Goal: Information Seeking & Learning: Learn about a topic

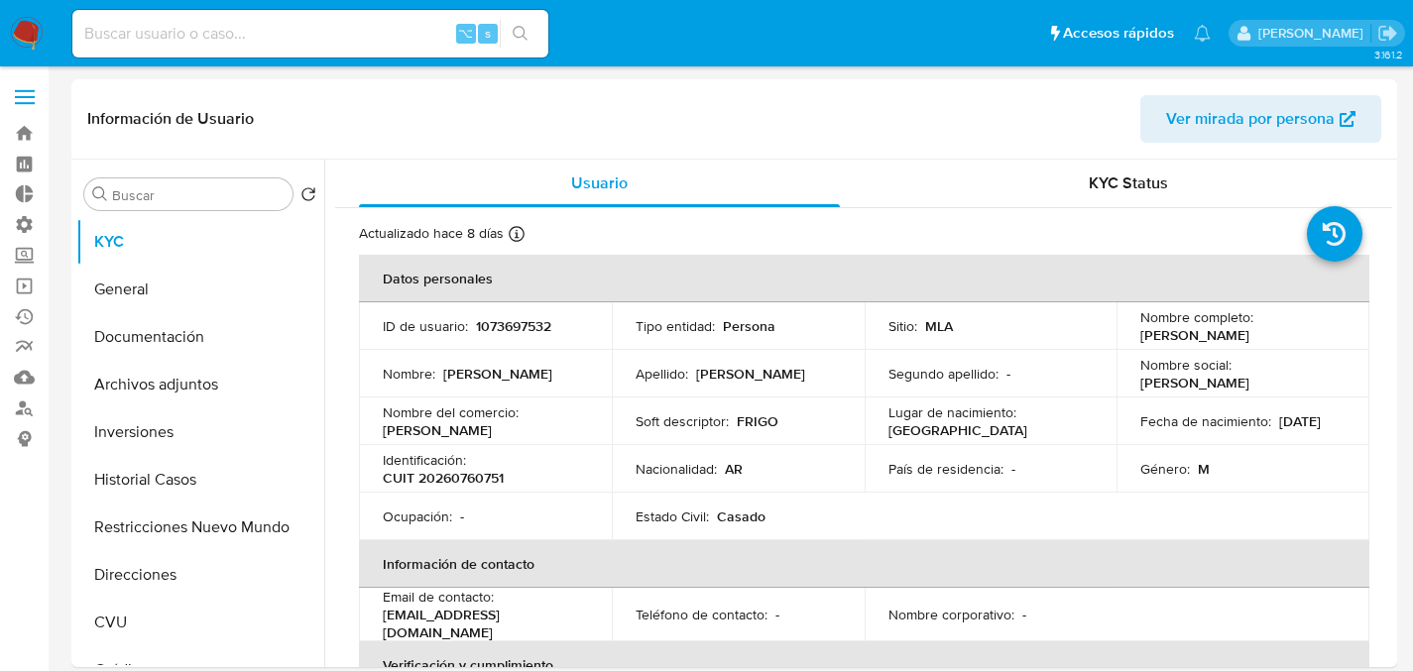
select select "10"
click at [346, 42] on input at bounding box center [310, 34] width 476 height 26
paste input "RQjIvacXUNu3FGgtIktLohxA"
type input "RQjIvacXUNu3FGgtIktLohxA"
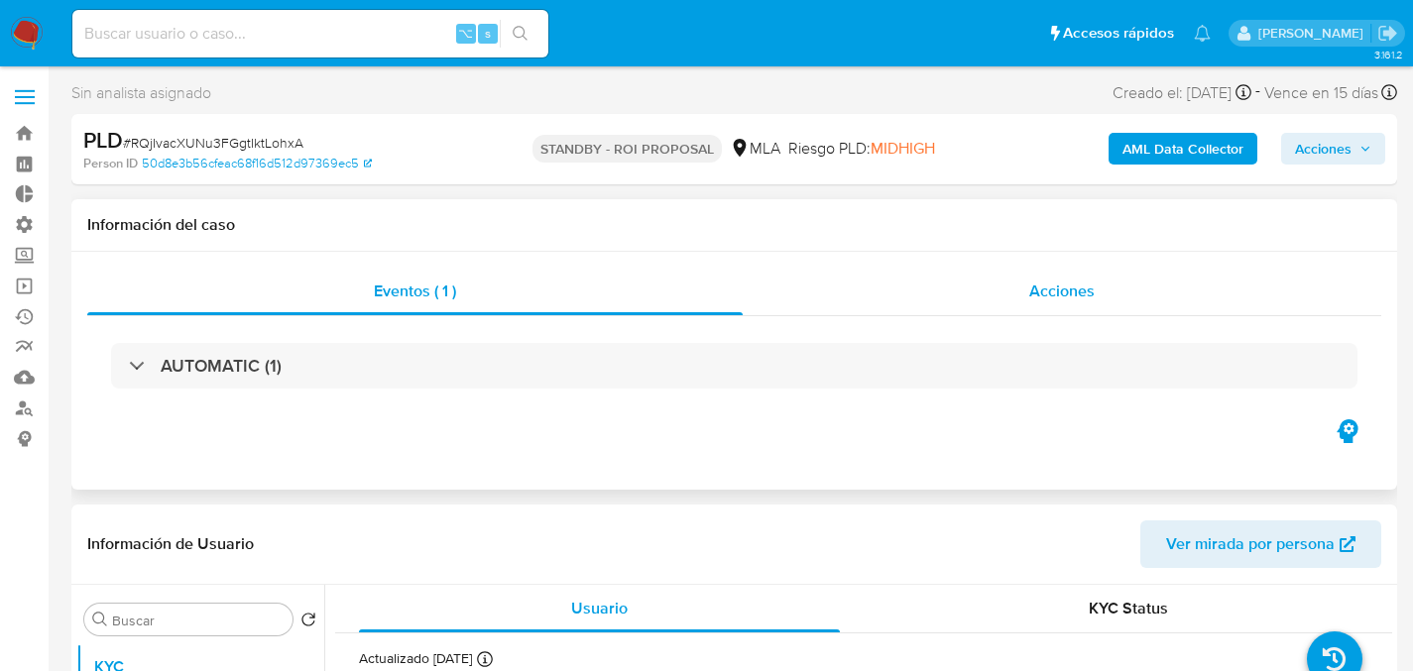
click at [959, 286] on div "Acciones" at bounding box center [1062, 292] width 639 height 48
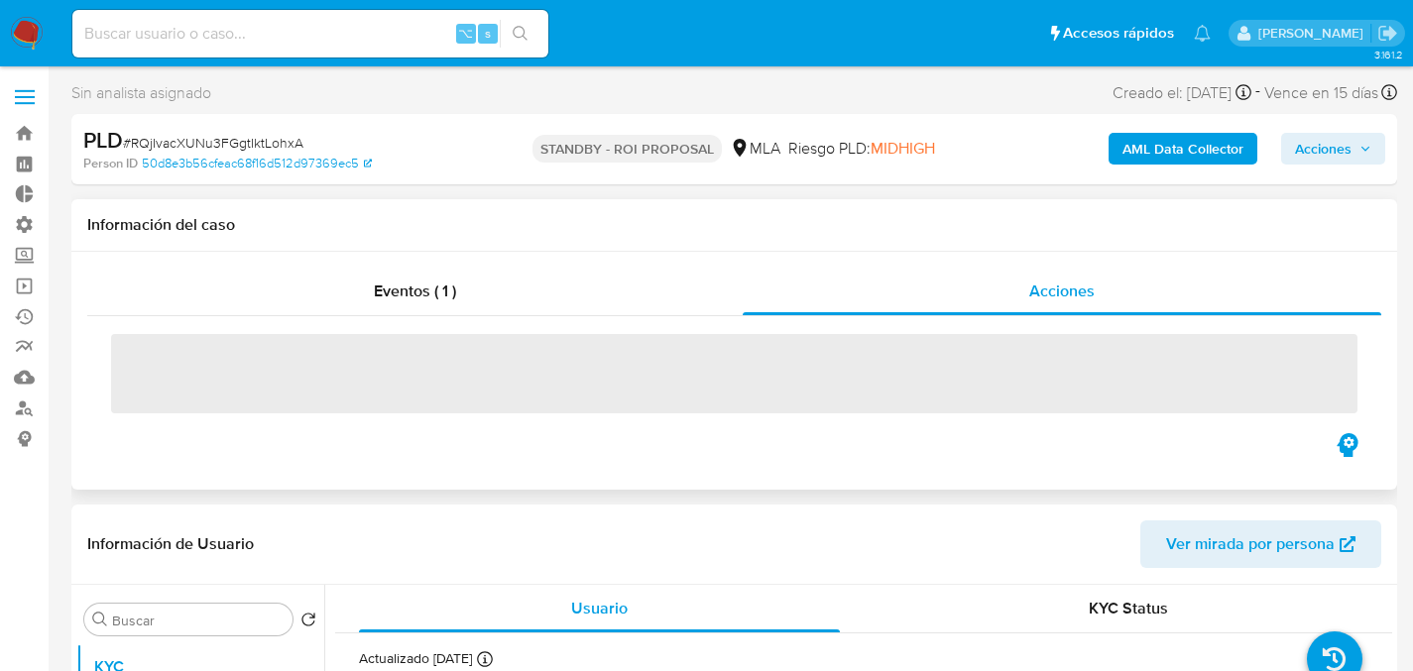
select select "10"
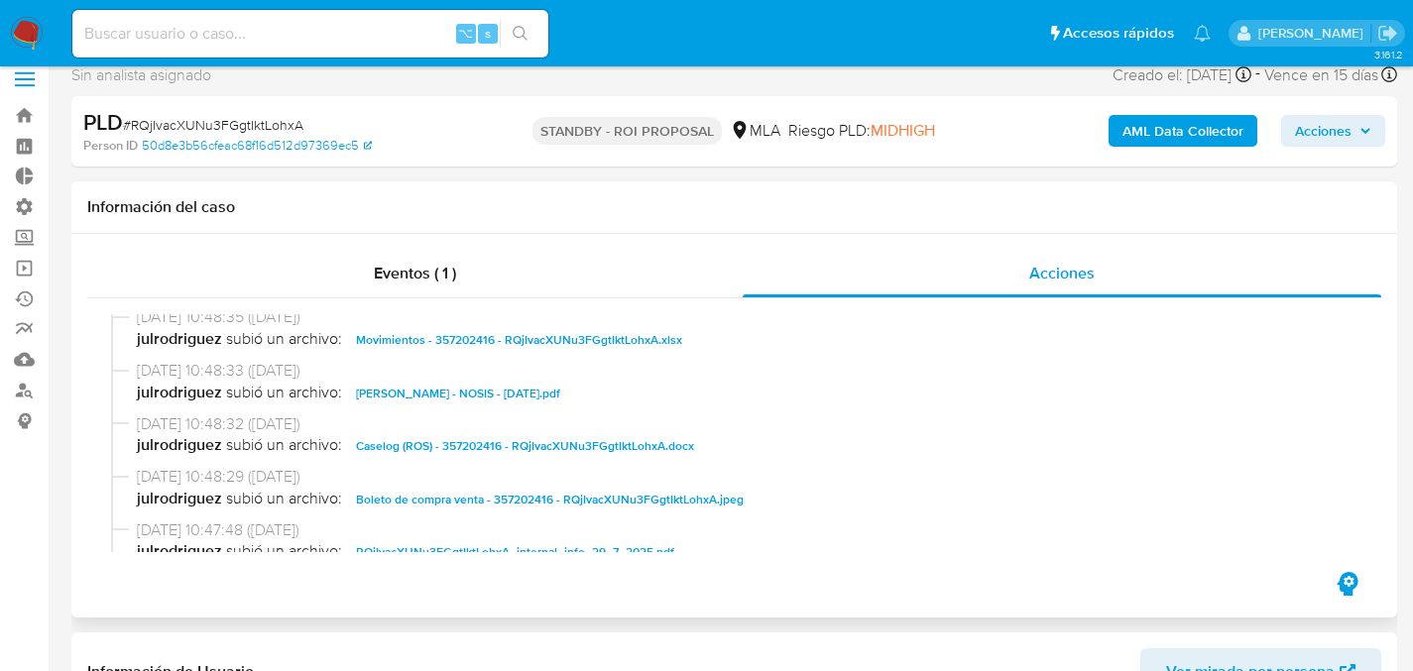
scroll to position [113, 0]
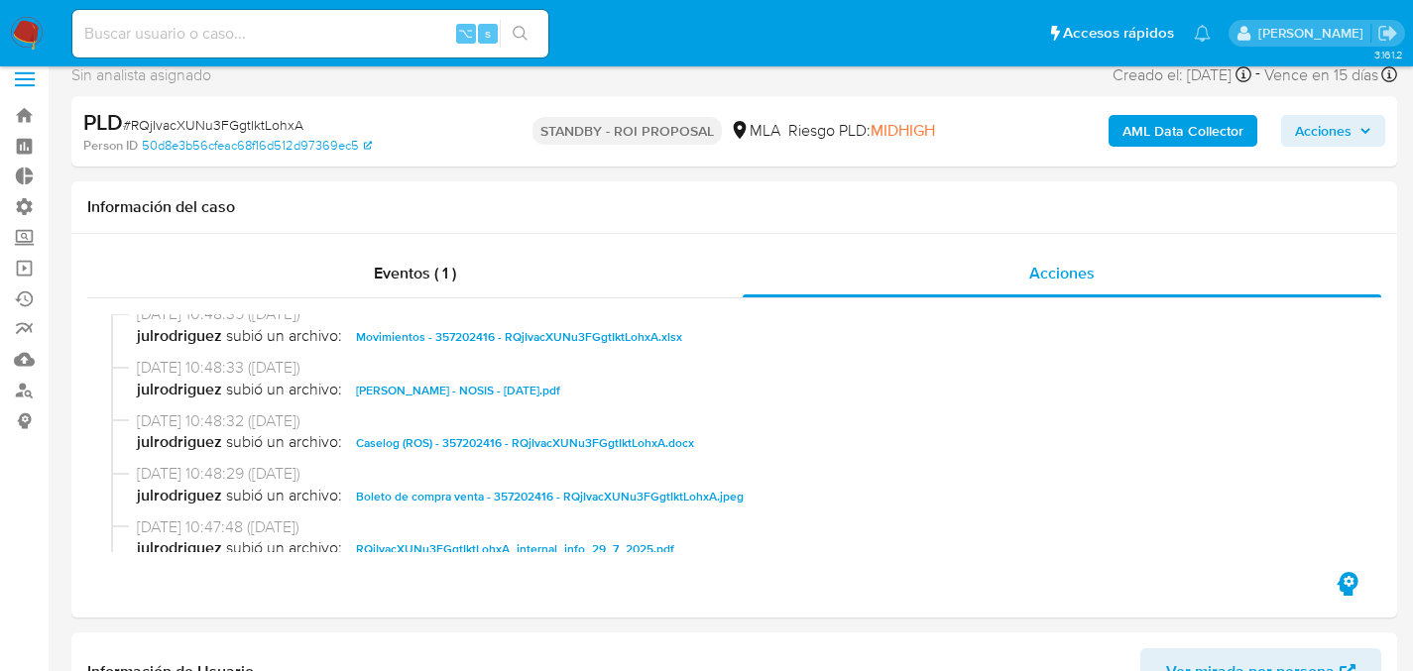
click at [257, 42] on input at bounding box center [310, 34] width 476 height 26
paste input "EYJ07fnjrDrEcN0ZnFkTw6rw"
type input "EYJ07fnjrDrEcN0ZnFkTw6rw"
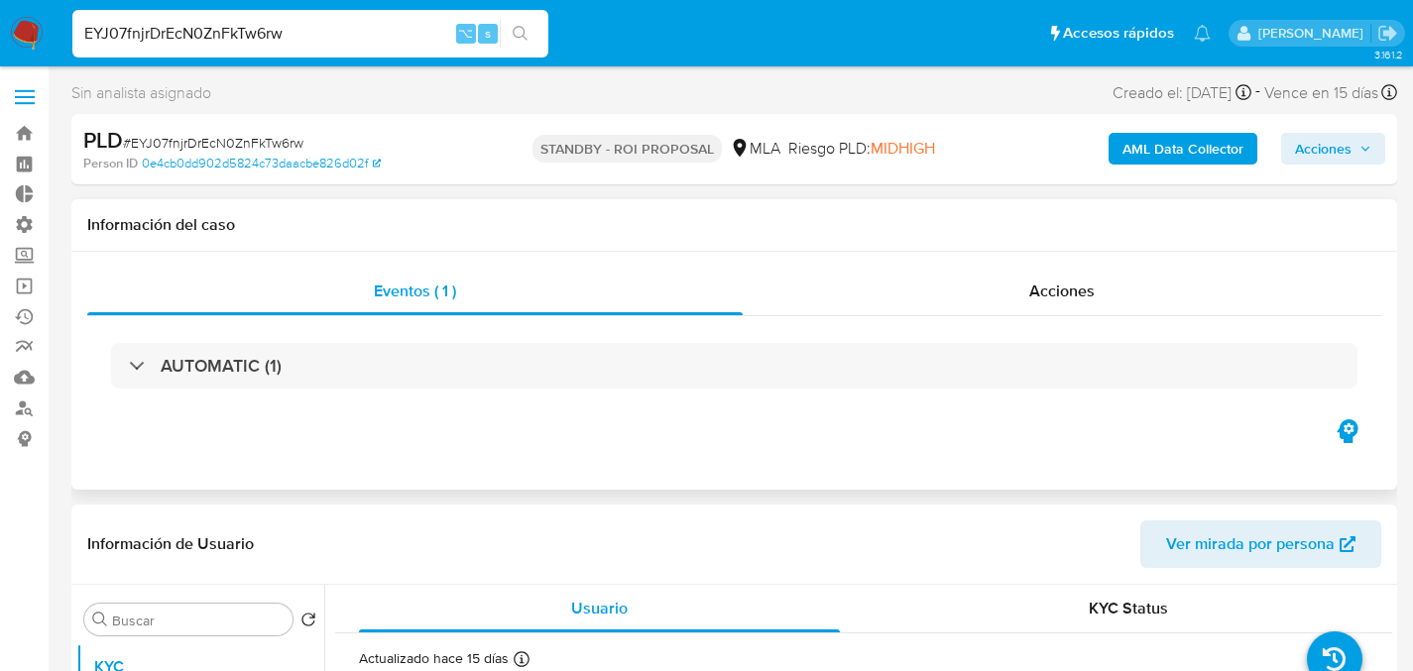
select select "10"
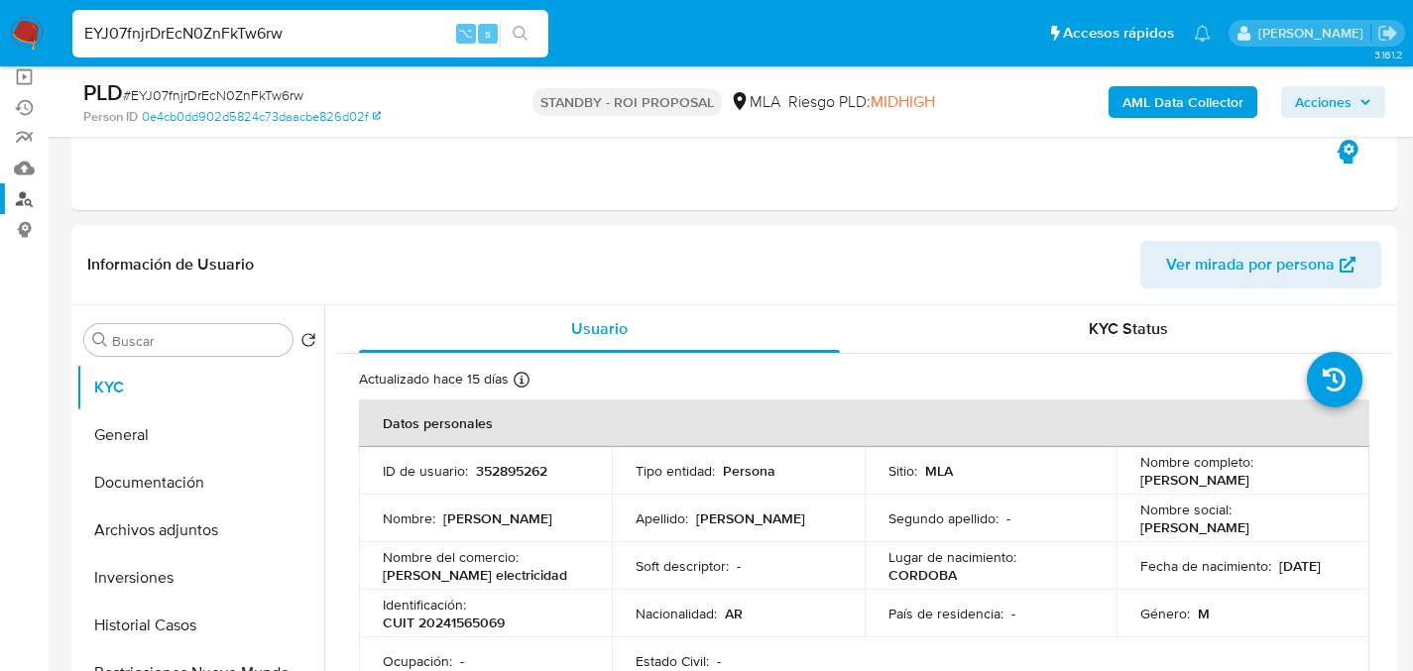
scroll to position [363, 0]
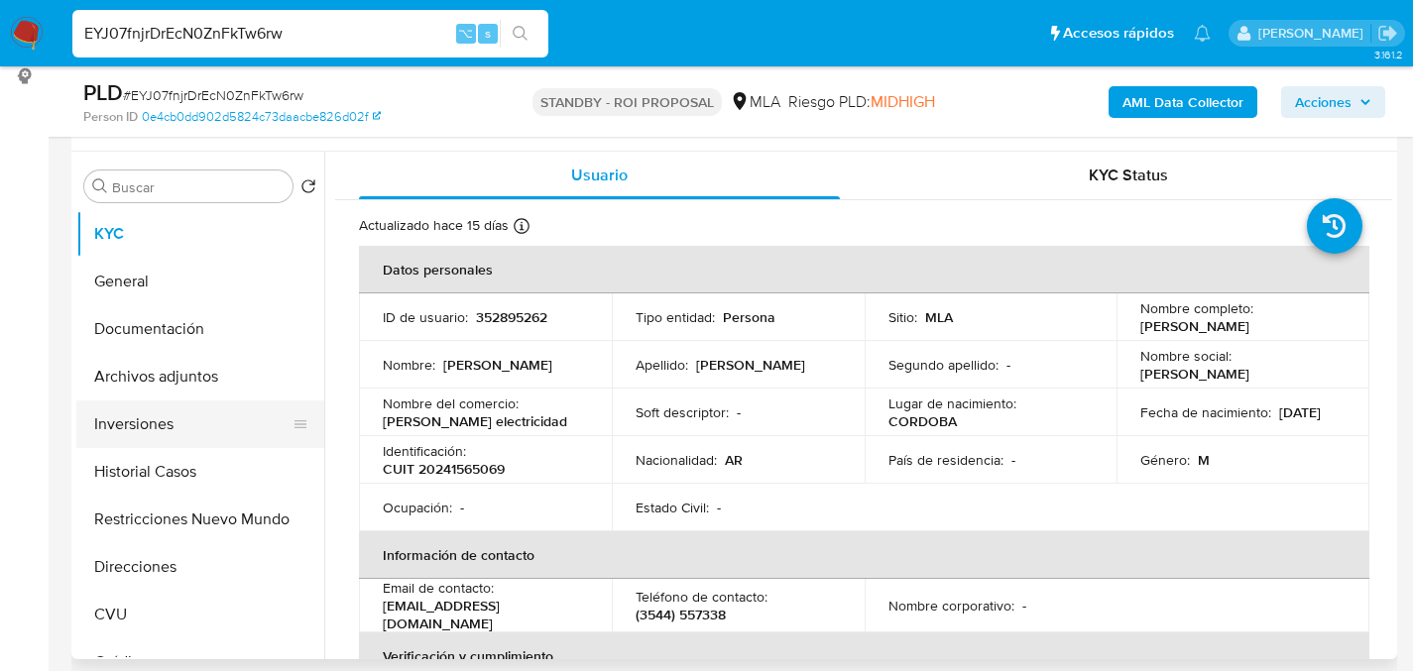
click at [151, 413] on button "Inversiones" at bounding box center [192, 425] width 232 height 48
click at [166, 393] on button "Archivos adjuntos" at bounding box center [192, 377] width 232 height 48
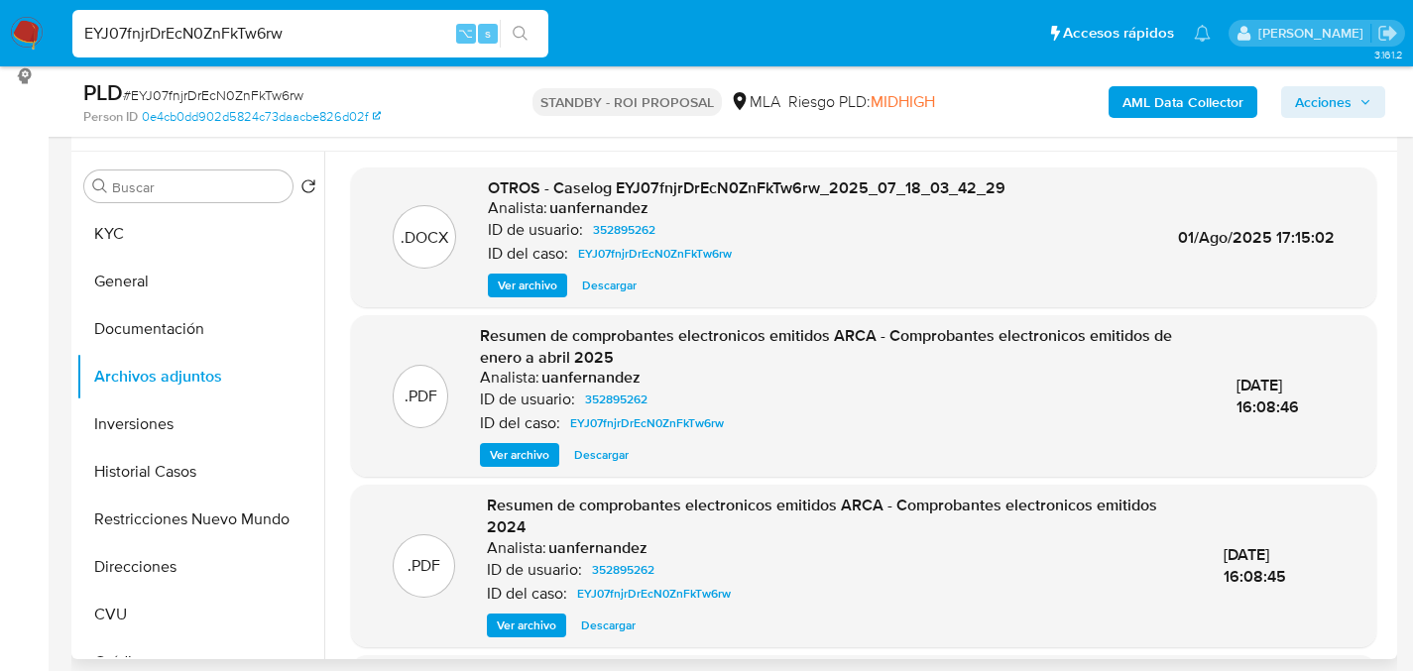
click at [611, 284] on span "Descargar" at bounding box center [609, 286] width 55 height 20
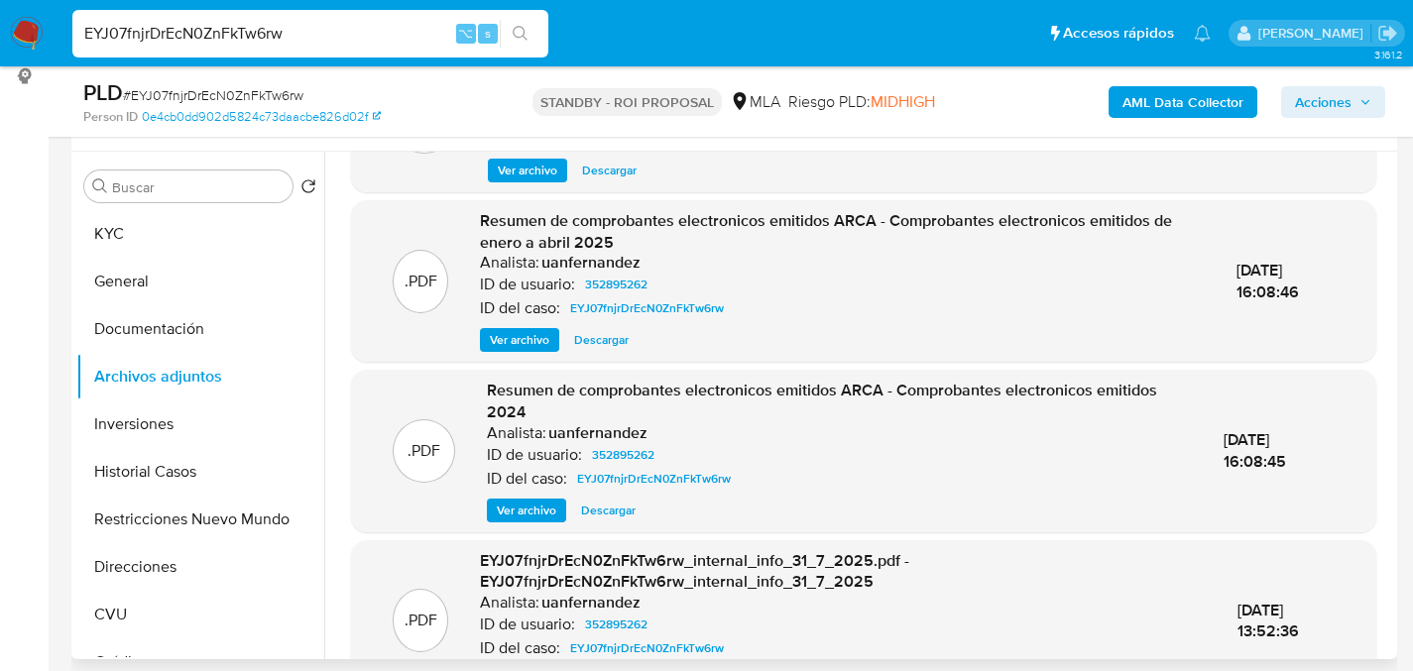
scroll to position [132, 0]
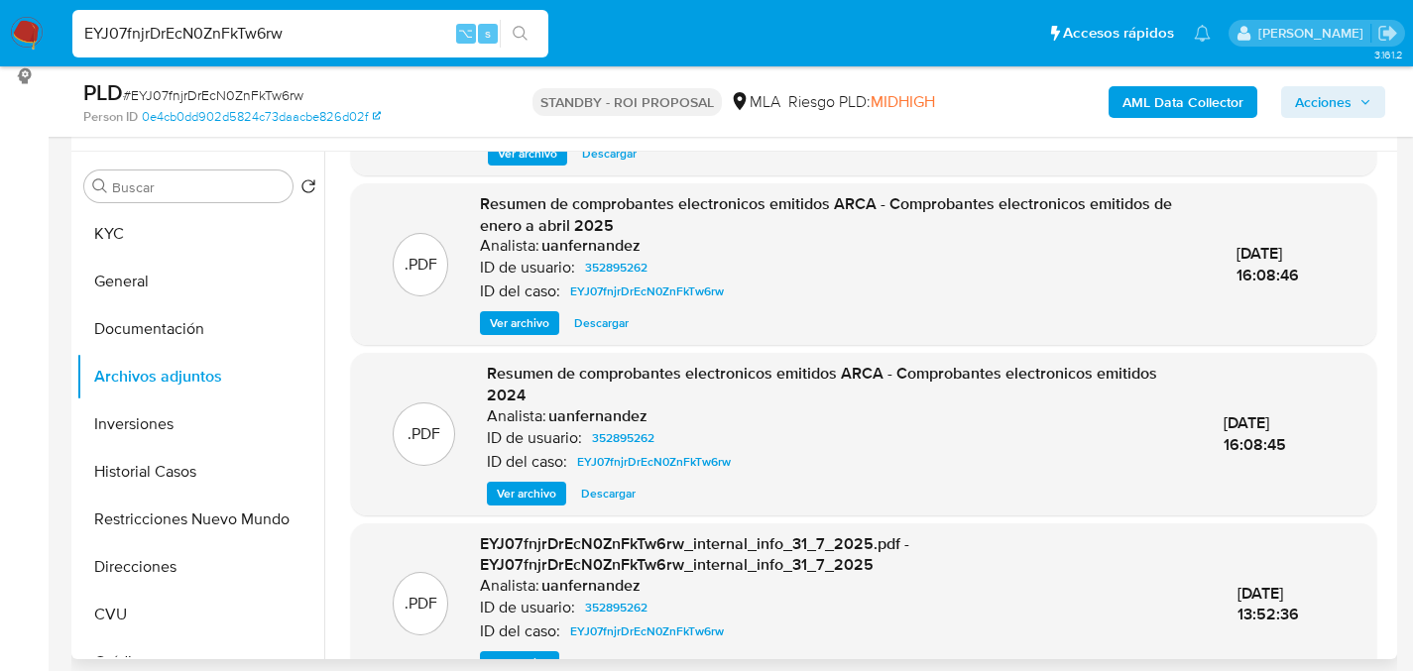
click at [349, 512] on div ".DOCX OTROS - Caselog EYJ07fnjrDrEcN0ZnFkTw6rw_2025_07_18_03_42_29 Analista: ua…" at bounding box center [863, 392] width 1057 height 713
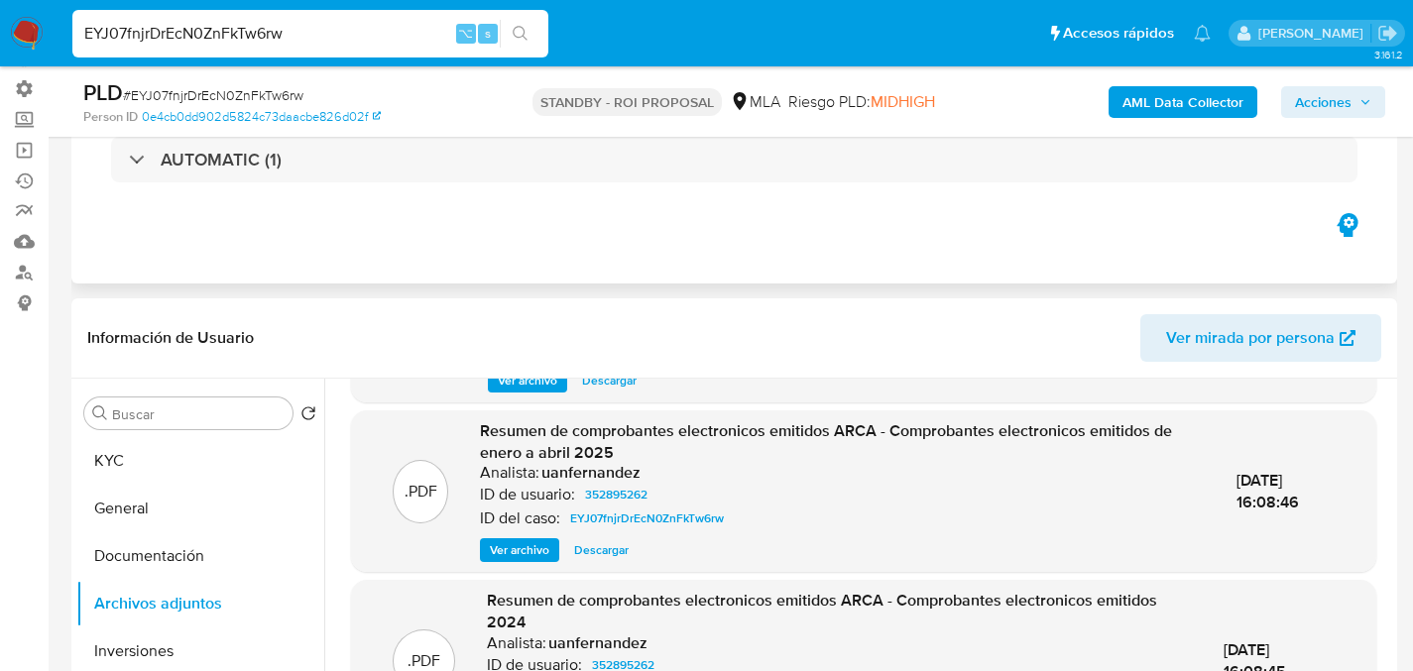
scroll to position [385, 0]
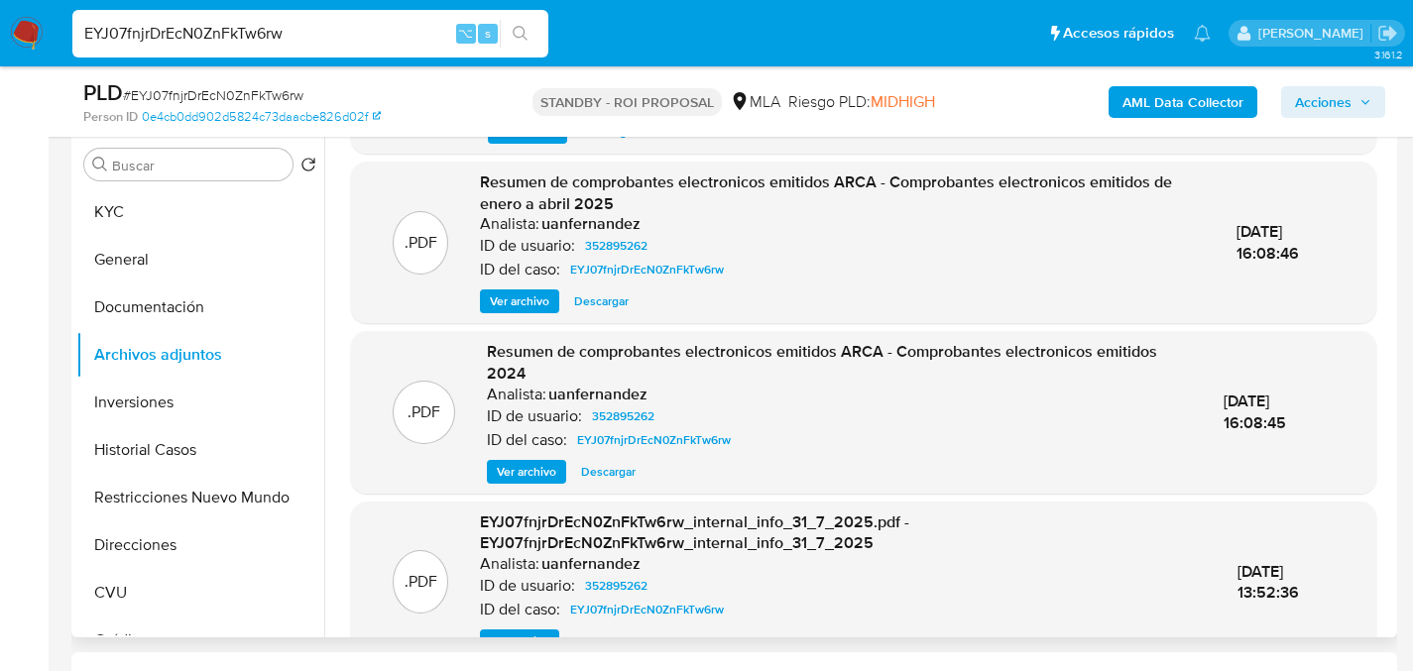
click at [507, 303] on span "Ver archivo" at bounding box center [519, 302] width 59 height 20
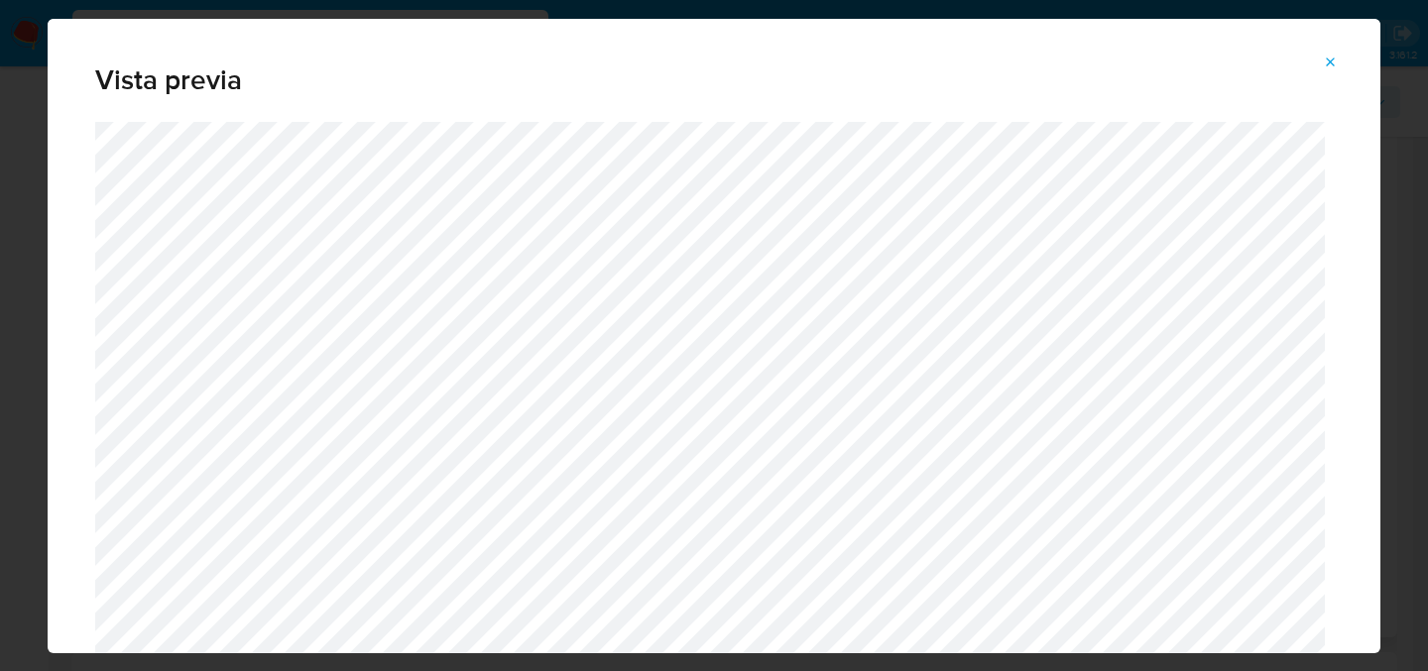
click at [1321, 65] on button "Attachment preview" at bounding box center [1331, 63] width 44 height 32
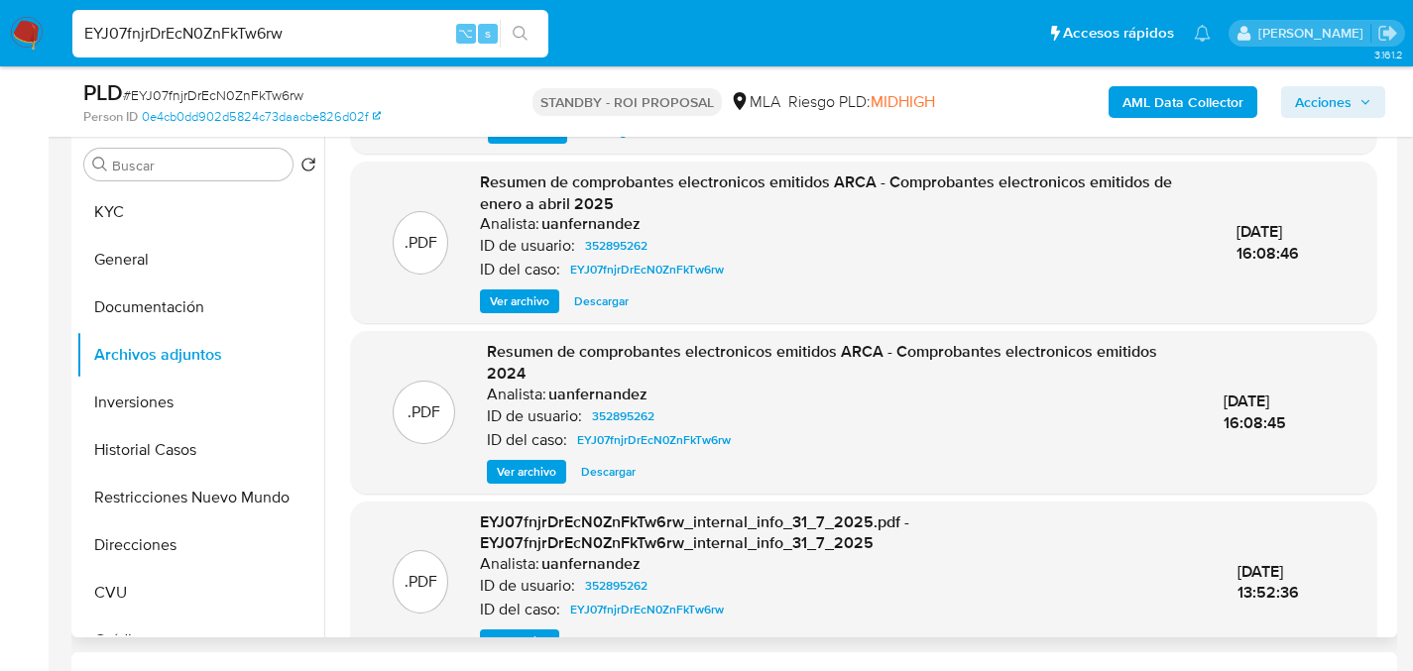
click at [509, 463] on span "Ver archivo" at bounding box center [526, 472] width 59 height 20
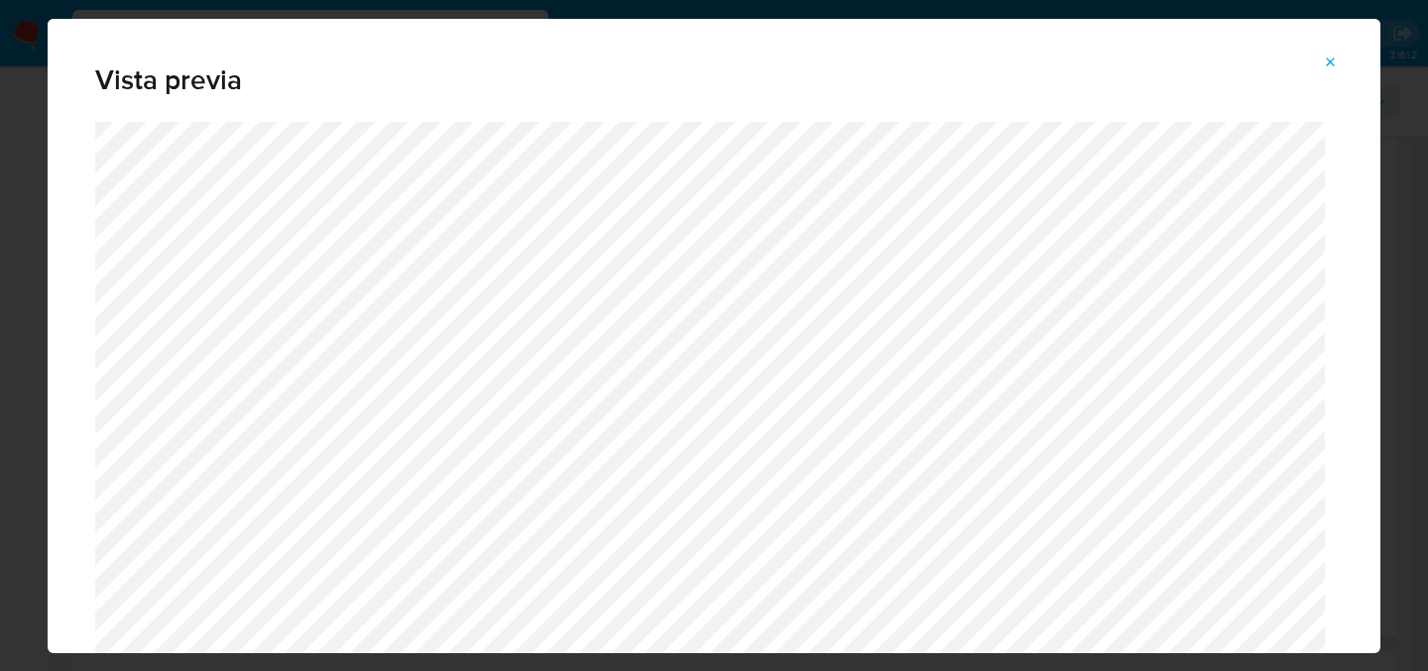
click at [1331, 70] on span "Attachment preview" at bounding box center [1331, 63] width 16 height 28
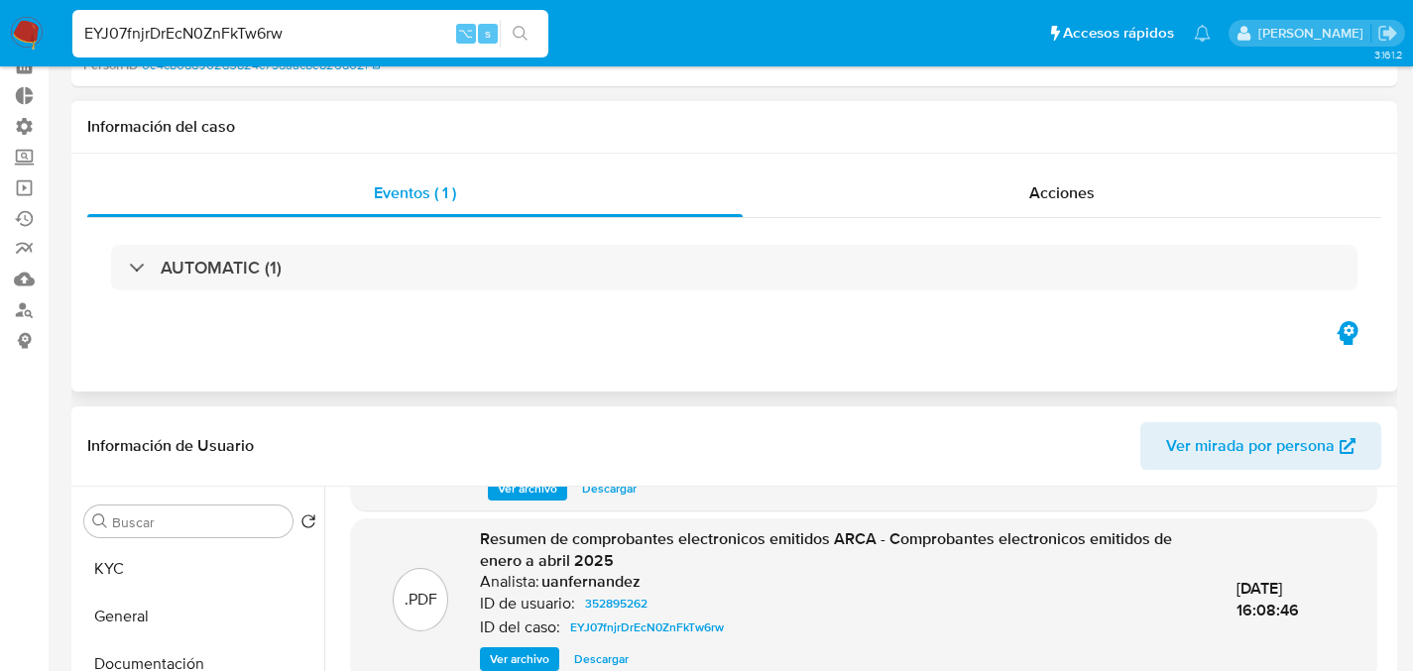
scroll to position [0, 0]
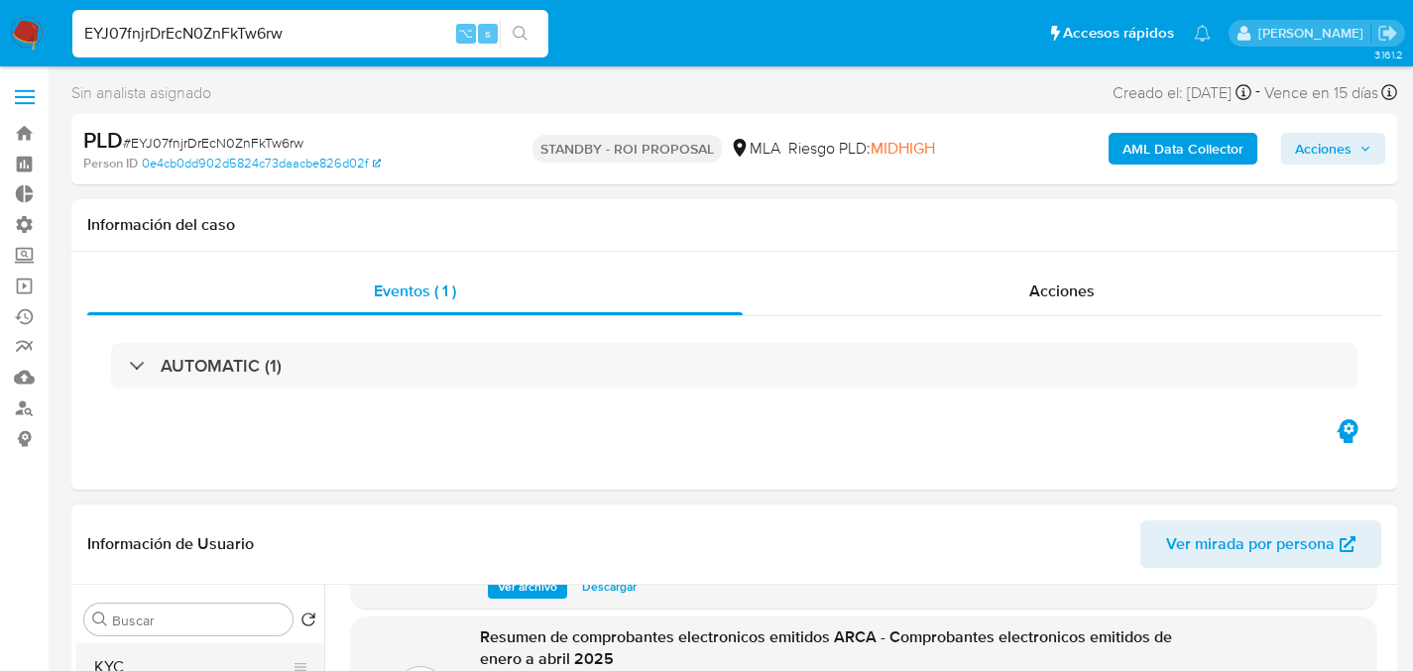
click at [93, 664] on button "KYC" at bounding box center [192, 668] width 232 height 48
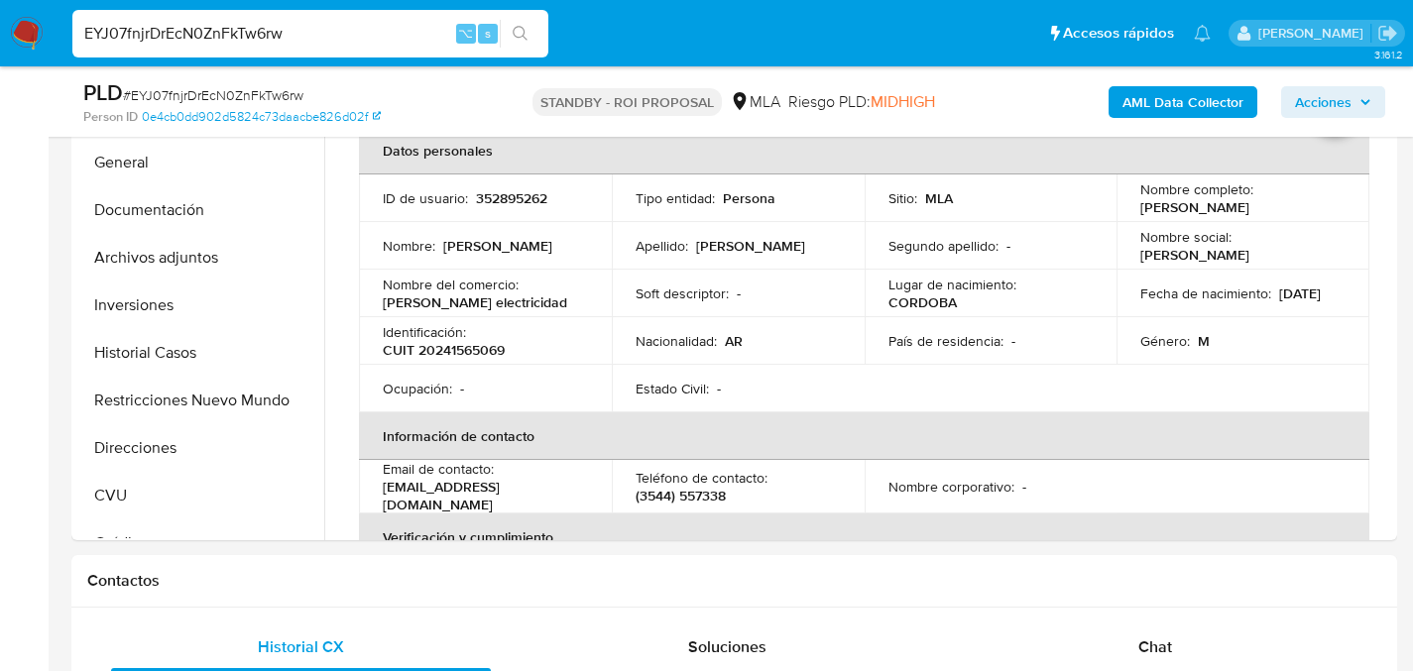
scroll to position [484, 0]
click at [132, 410] on button "Restricciones Nuevo Mundo" at bounding box center [192, 399] width 232 height 48
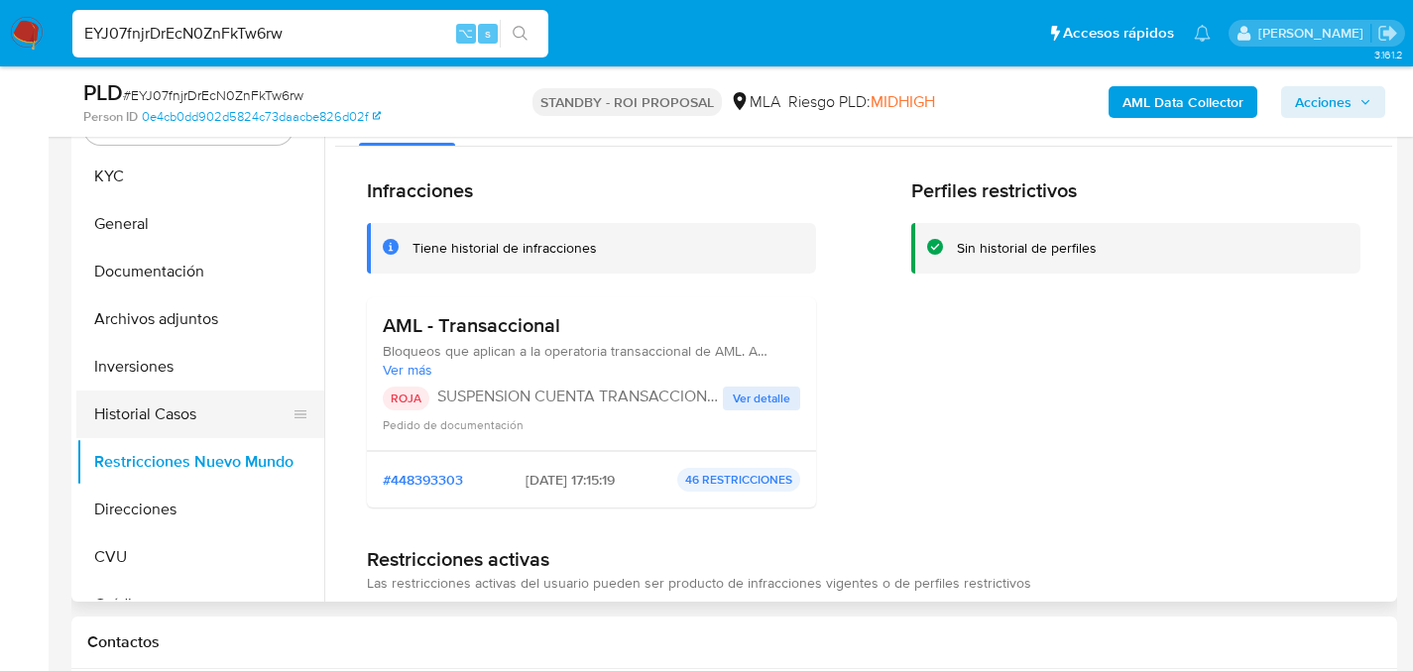
scroll to position [416, 0]
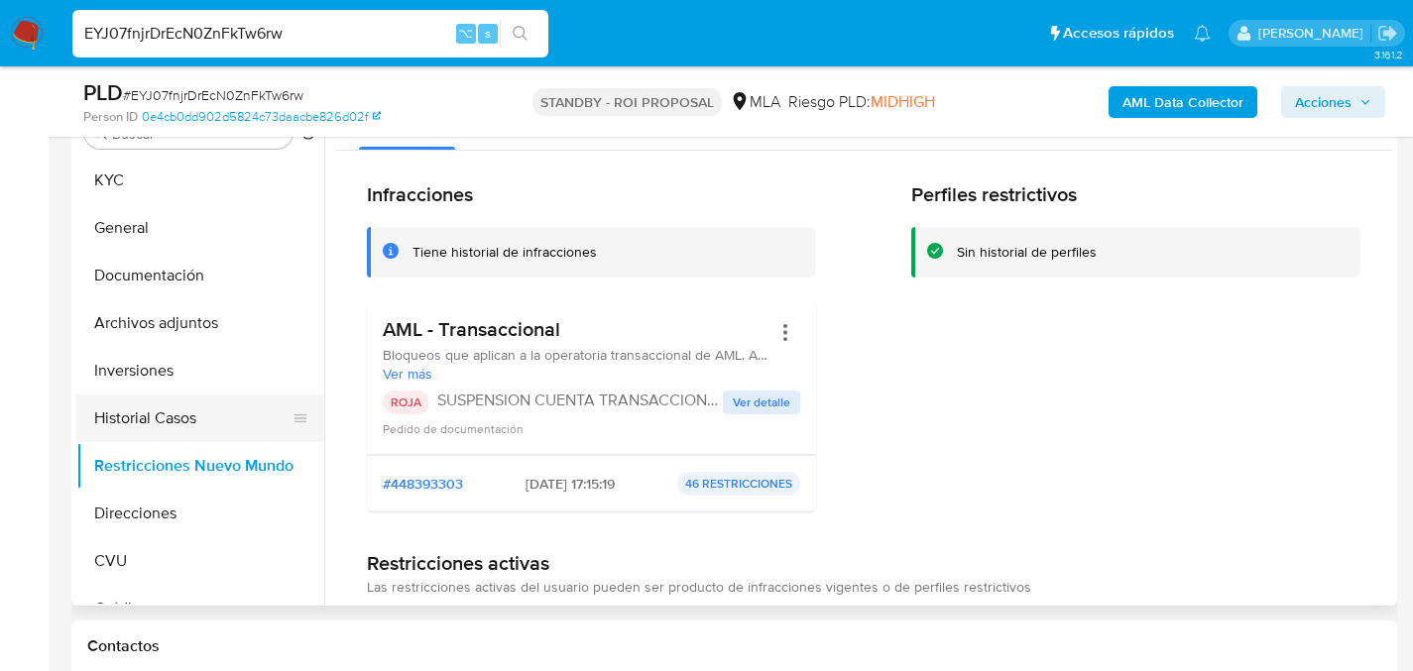
click at [110, 429] on button "Historial Casos" at bounding box center [192, 419] width 232 height 48
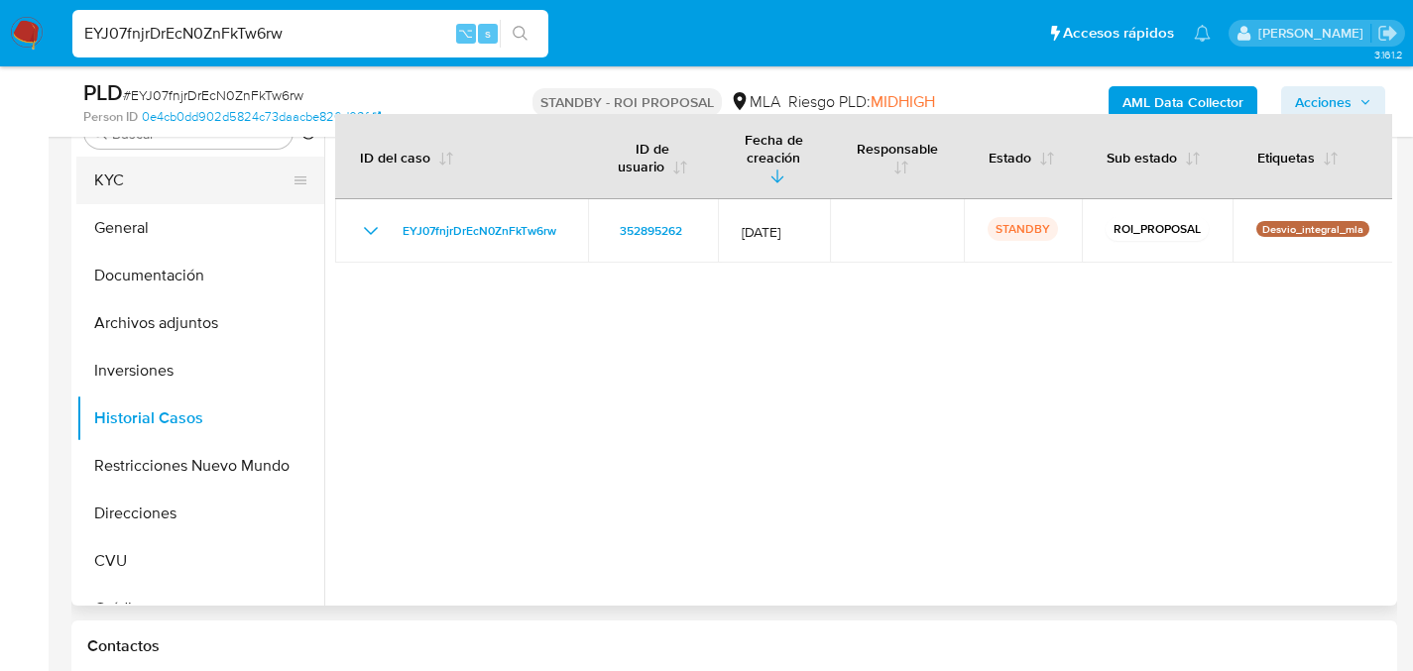
click at [123, 188] on button "KYC" at bounding box center [192, 181] width 232 height 48
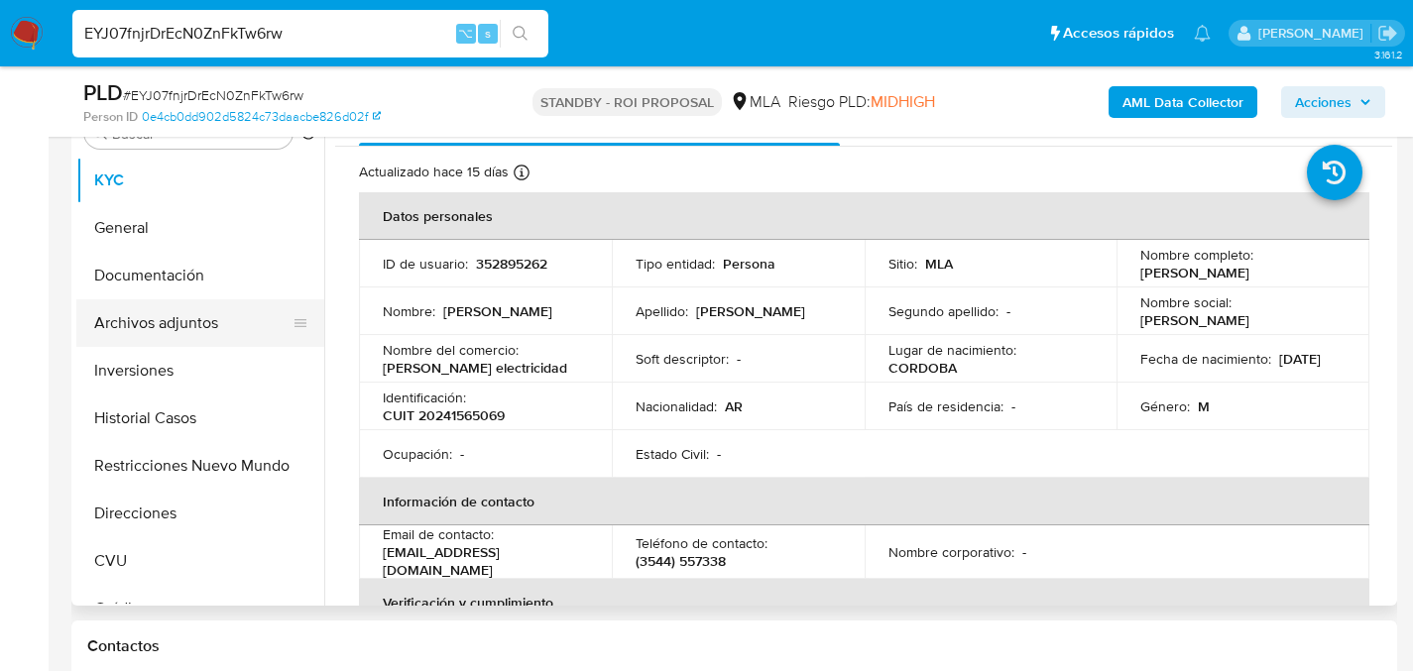
click at [185, 334] on button "Archivos adjuntos" at bounding box center [192, 323] width 232 height 48
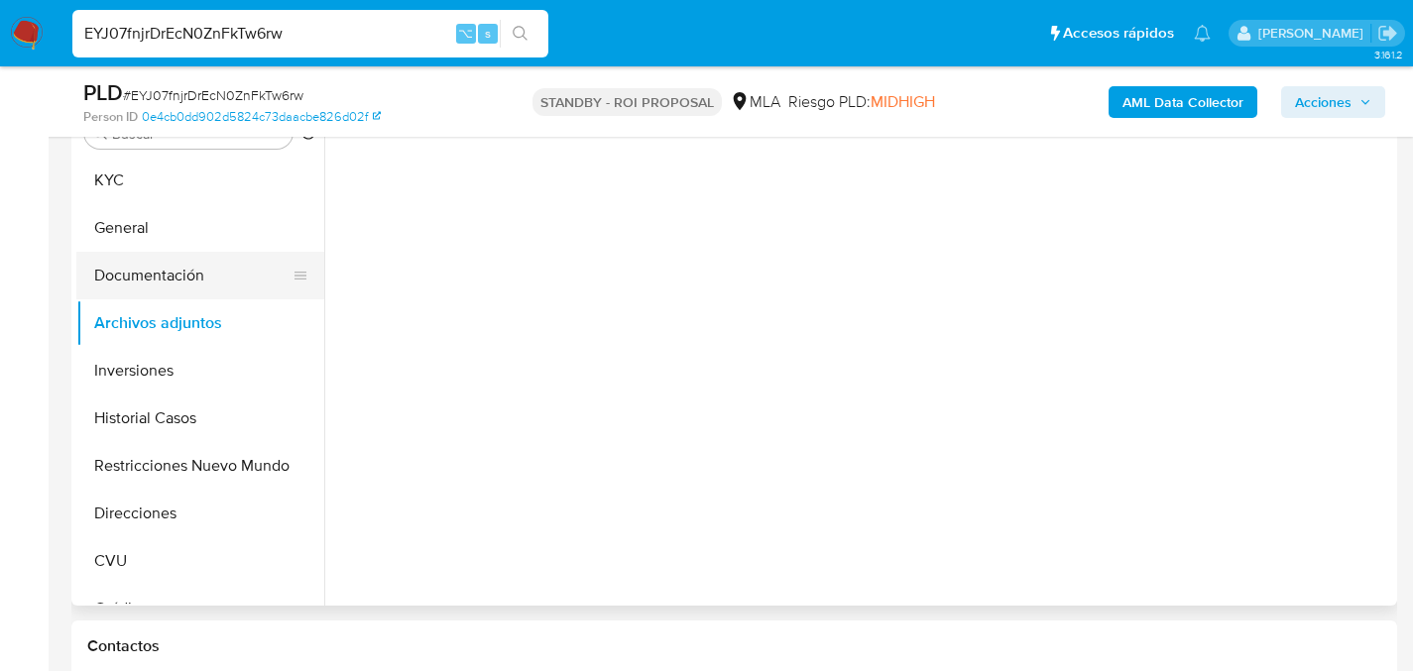
click at [145, 267] on button "Documentación" at bounding box center [192, 276] width 232 height 48
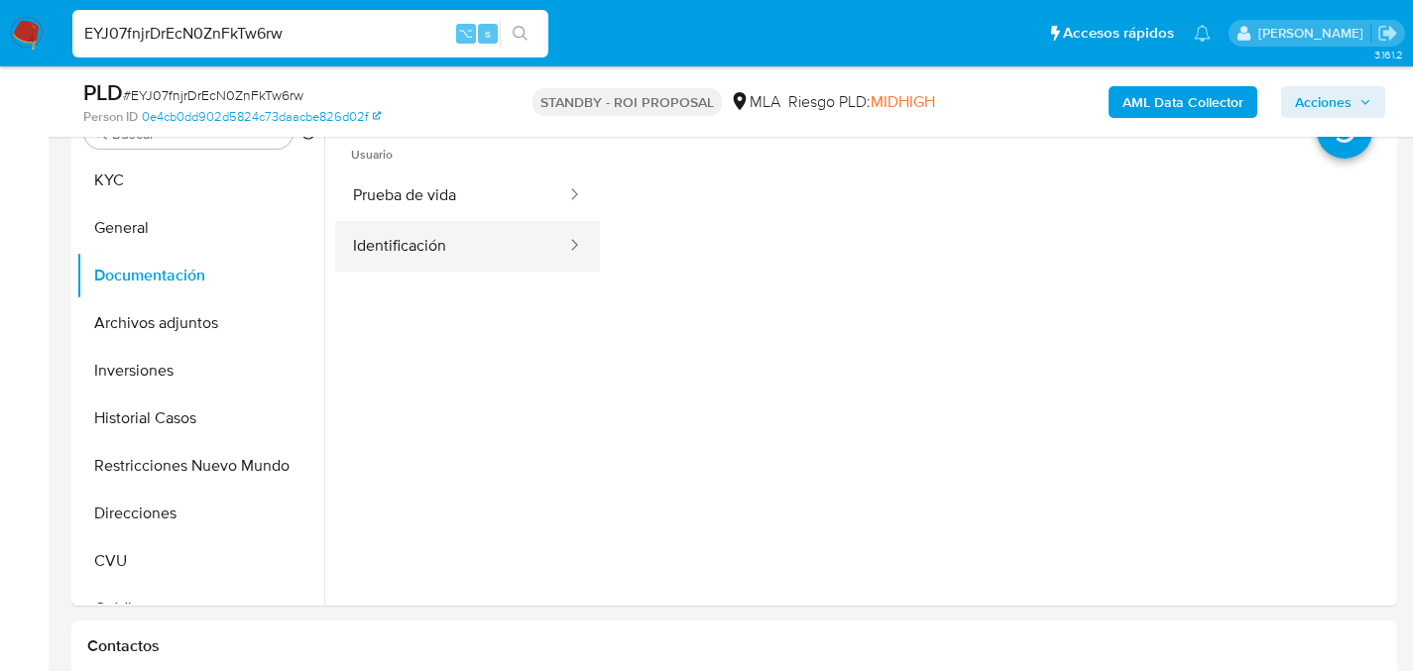
click at [477, 263] on button "Identificación" at bounding box center [451, 246] width 233 height 51
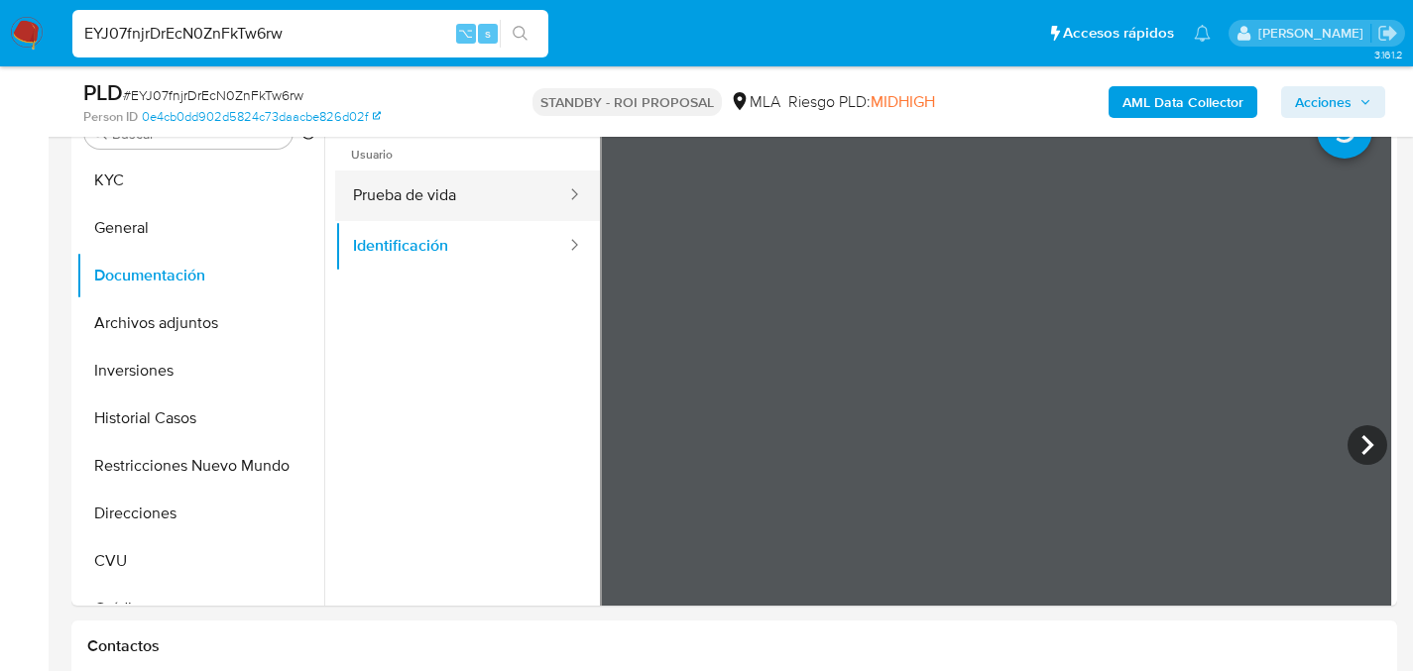
click at [472, 190] on button "Prueba de vida" at bounding box center [451, 196] width 233 height 51
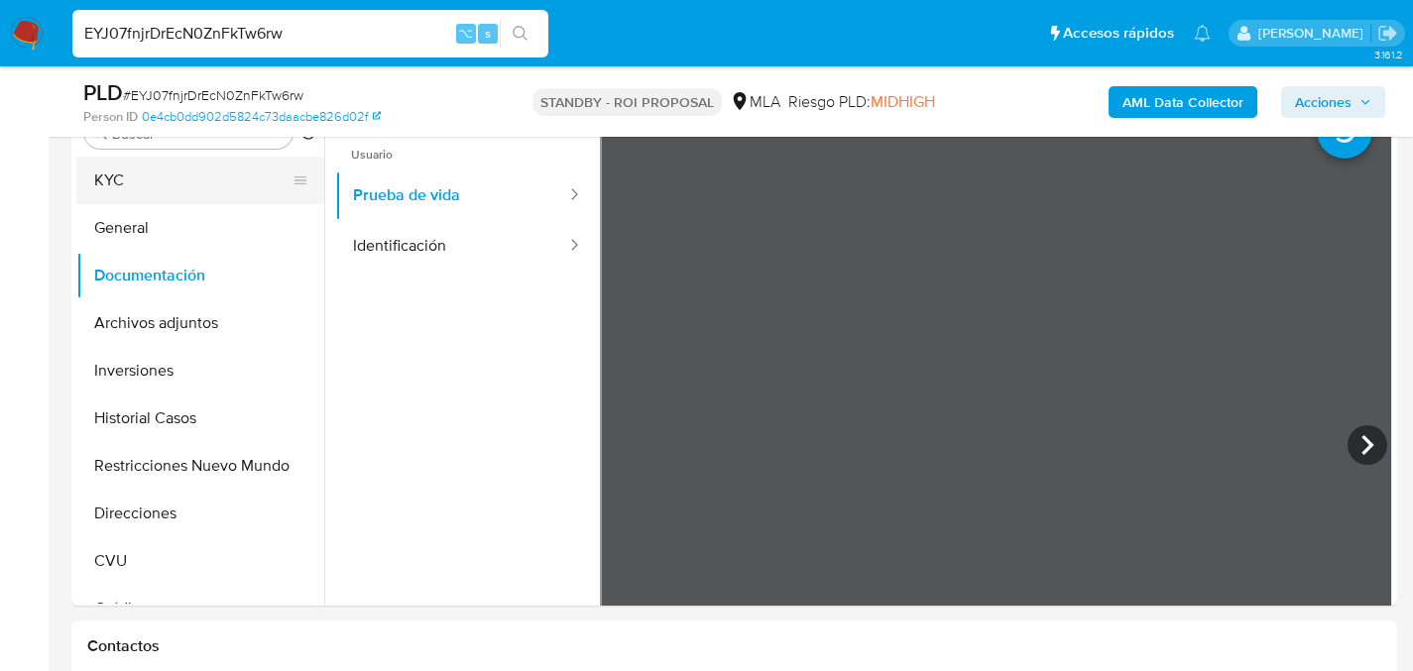
click at [84, 202] on button "KYC" at bounding box center [192, 181] width 232 height 48
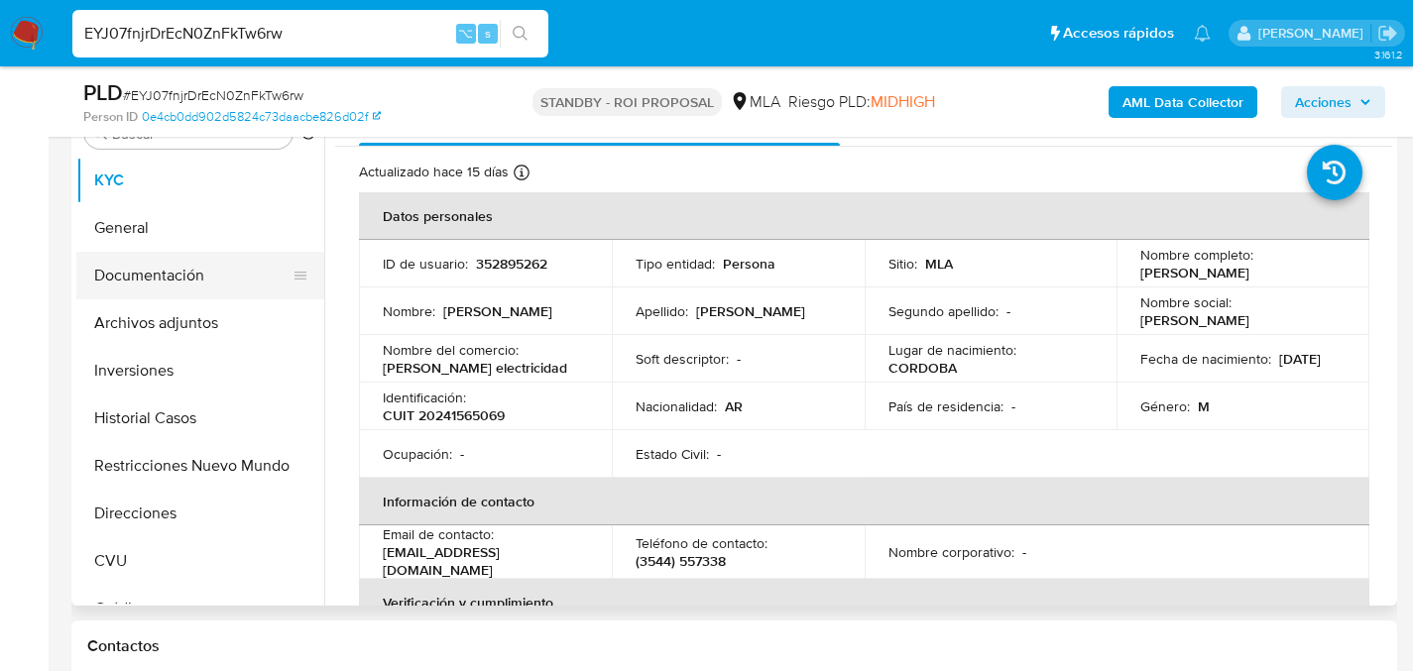
click at [115, 266] on button "Documentación" at bounding box center [192, 276] width 232 height 48
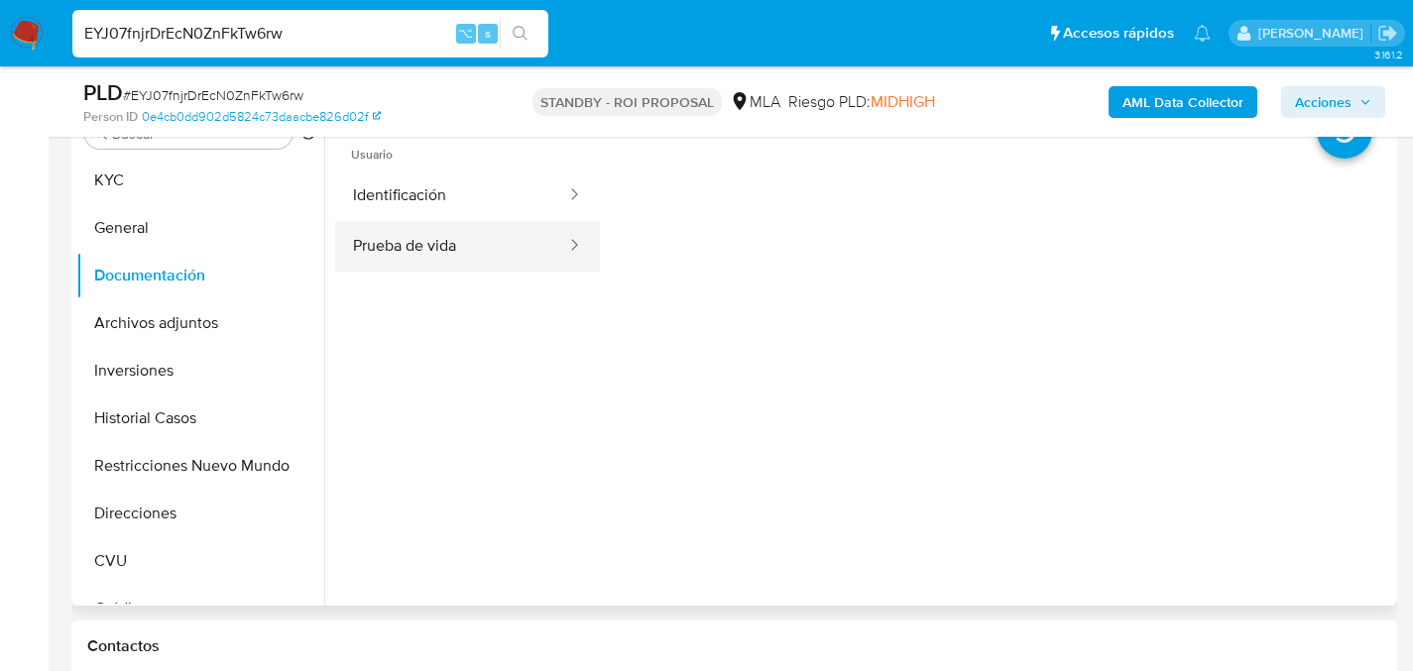
click at [476, 265] on button "Prueba de vida" at bounding box center [451, 246] width 233 height 51
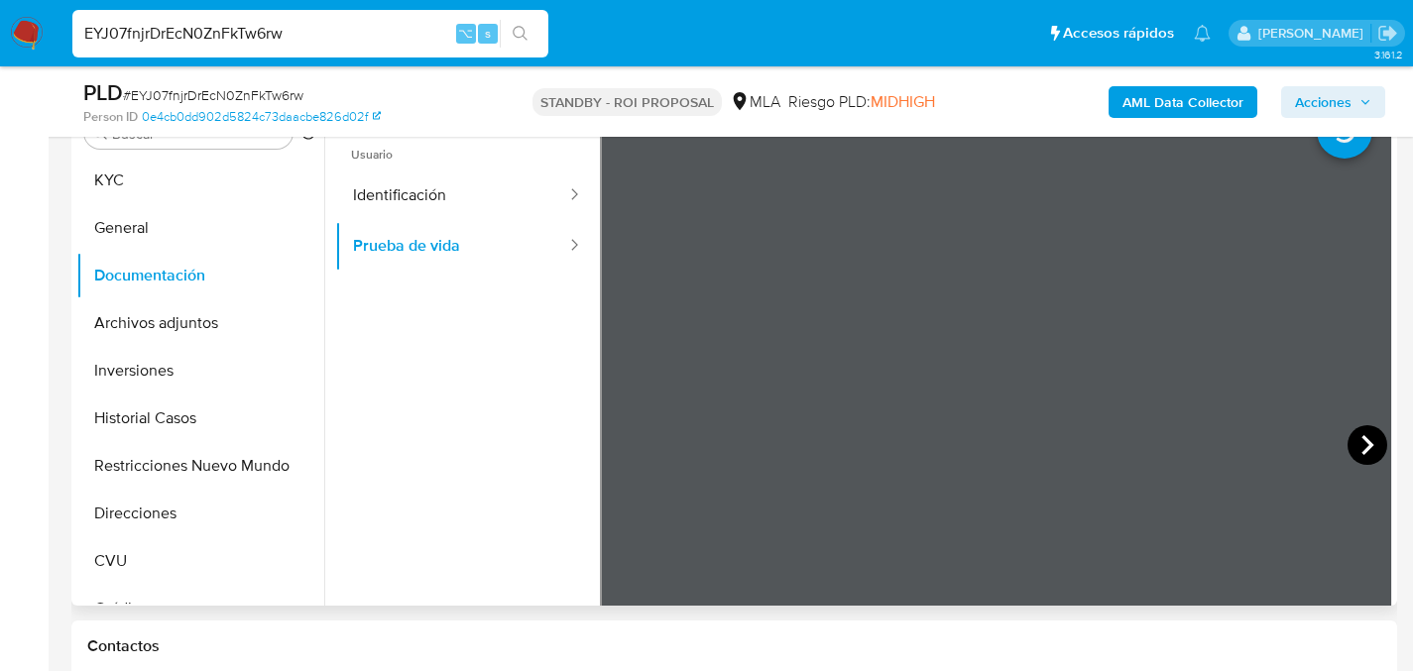
click at [1361, 447] on icon at bounding box center [1367, 445] width 12 height 20
click at [468, 178] on button "Identificación" at bounding box center [451, 196] width 233 height 51
click at [452, 245] on button "Prueba de vida" at bounding box center [451, 246] width 233 height 51
click at [1359, 451] on icon at bounding box center [1368, 445] width 40 height 40
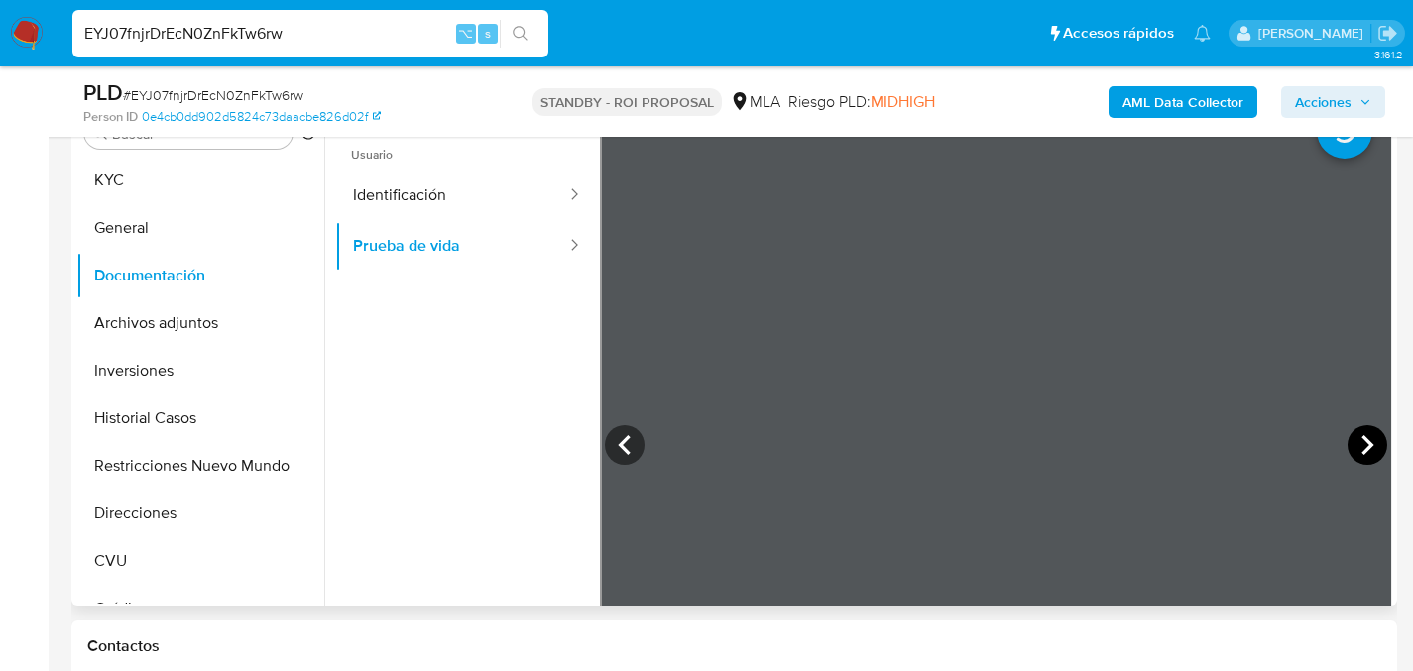
click at [1359, 451] on icon at bounding box center [1368, 445] width 40 height 40
click at [139, 227] on button "General" at bounding box center [192, 228] width 232 height 48
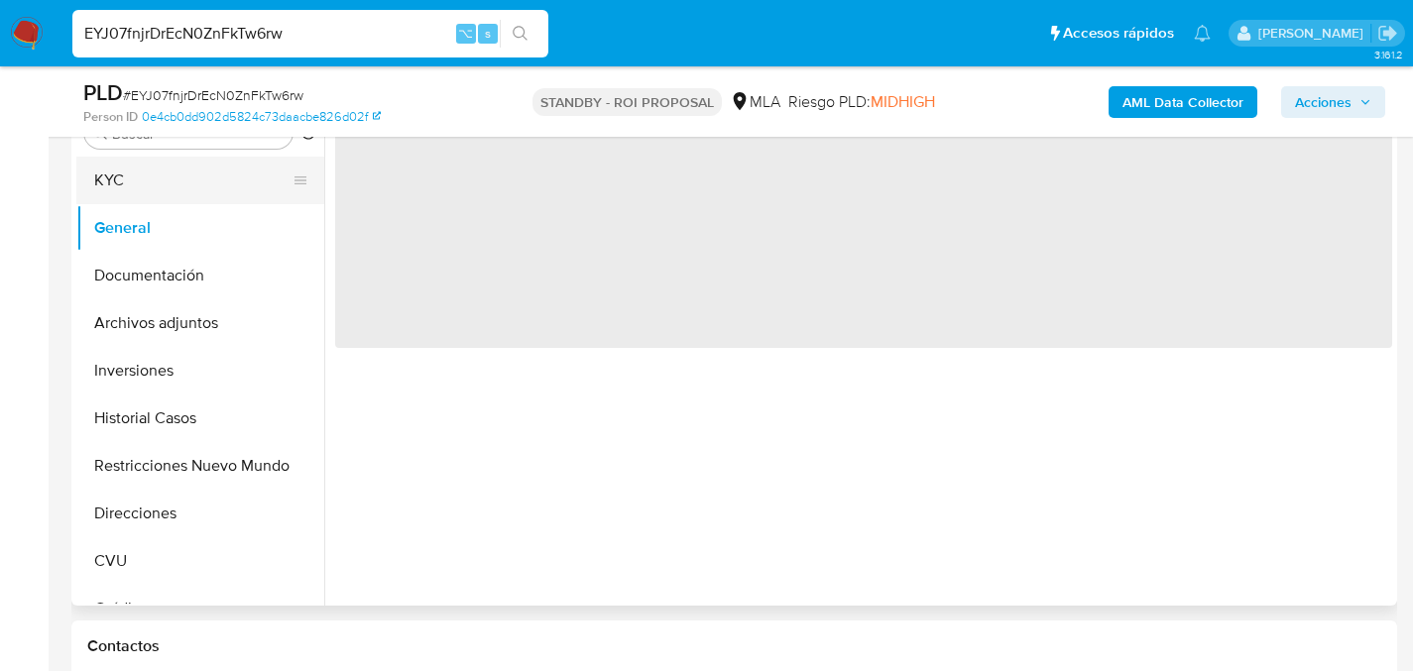
click at [146, 196] on button "KYC" at bounding box center [192, 181] width 232 height 48
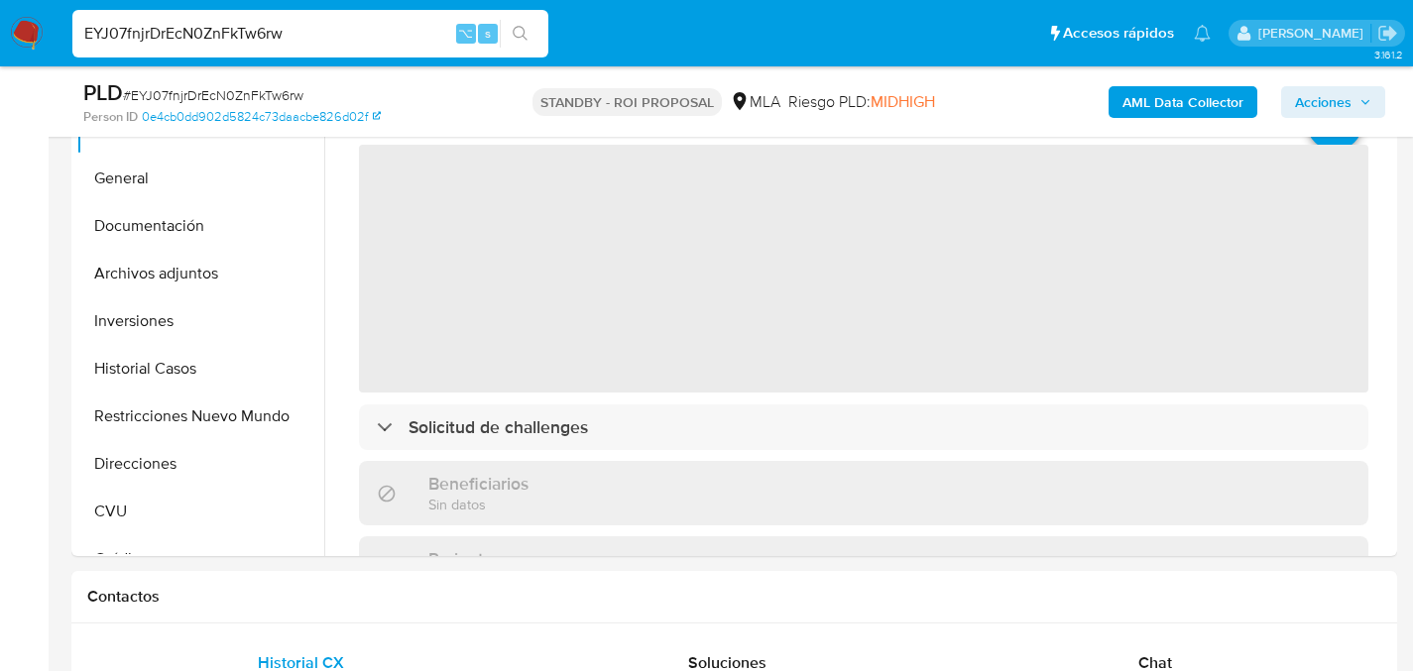
scroll to position [762, 0]
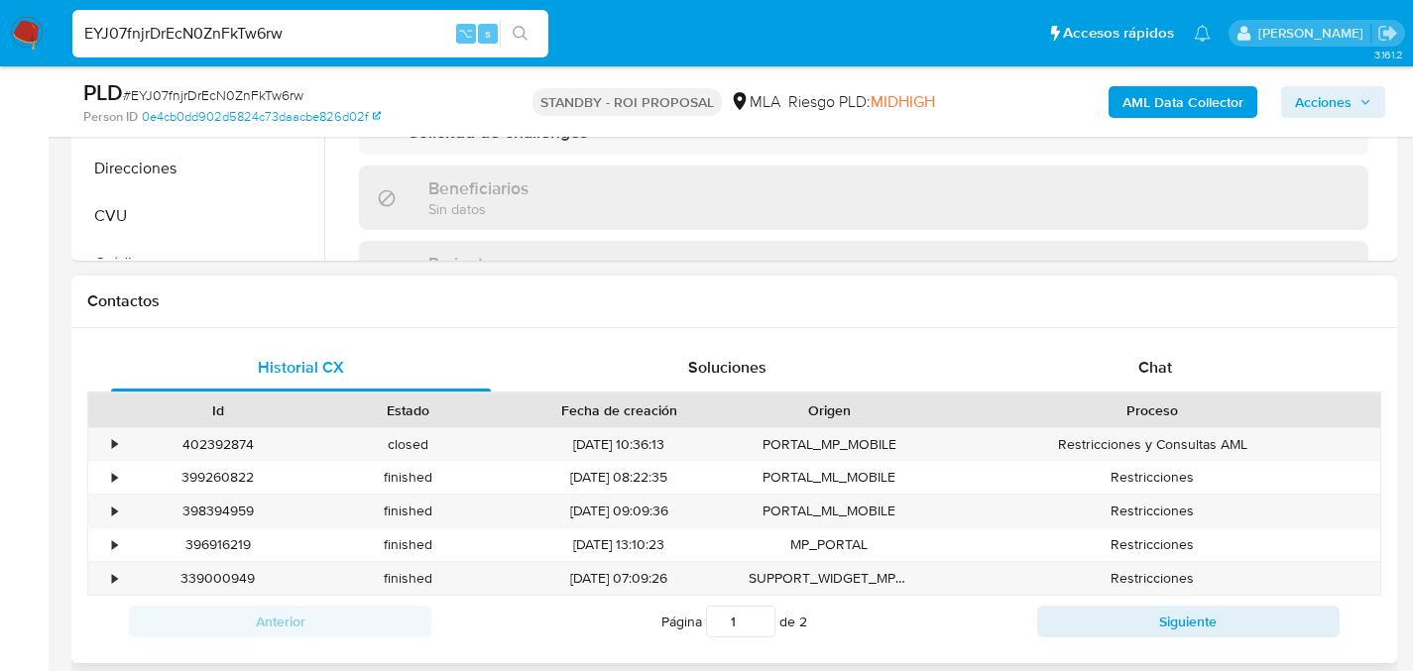
click at [987, 334] on div "Historial CX Soluciones Chat Id Estado Fecha de creación Origen Proceso • 40239…" at bounding box center [734, 495] width 1326 height 335
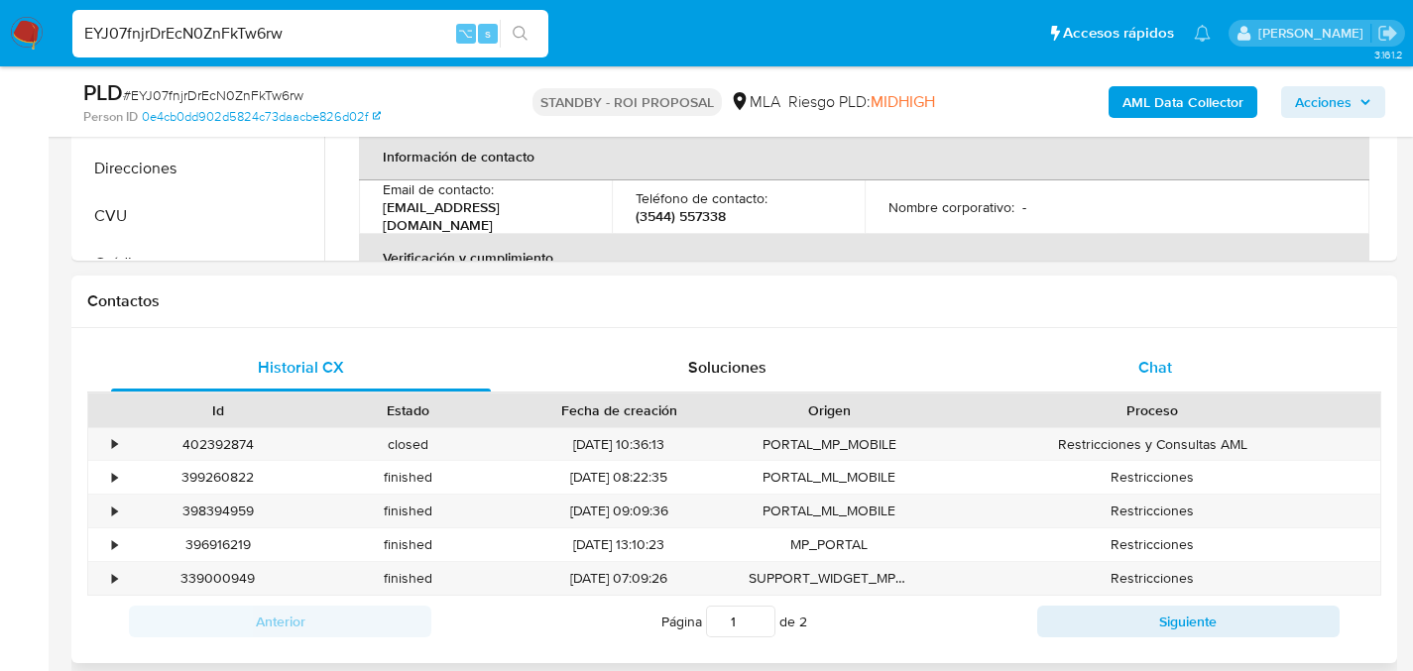
click at [1083, 357] on div "Chat" at bounding box center [1155, 368] width 380 height 48
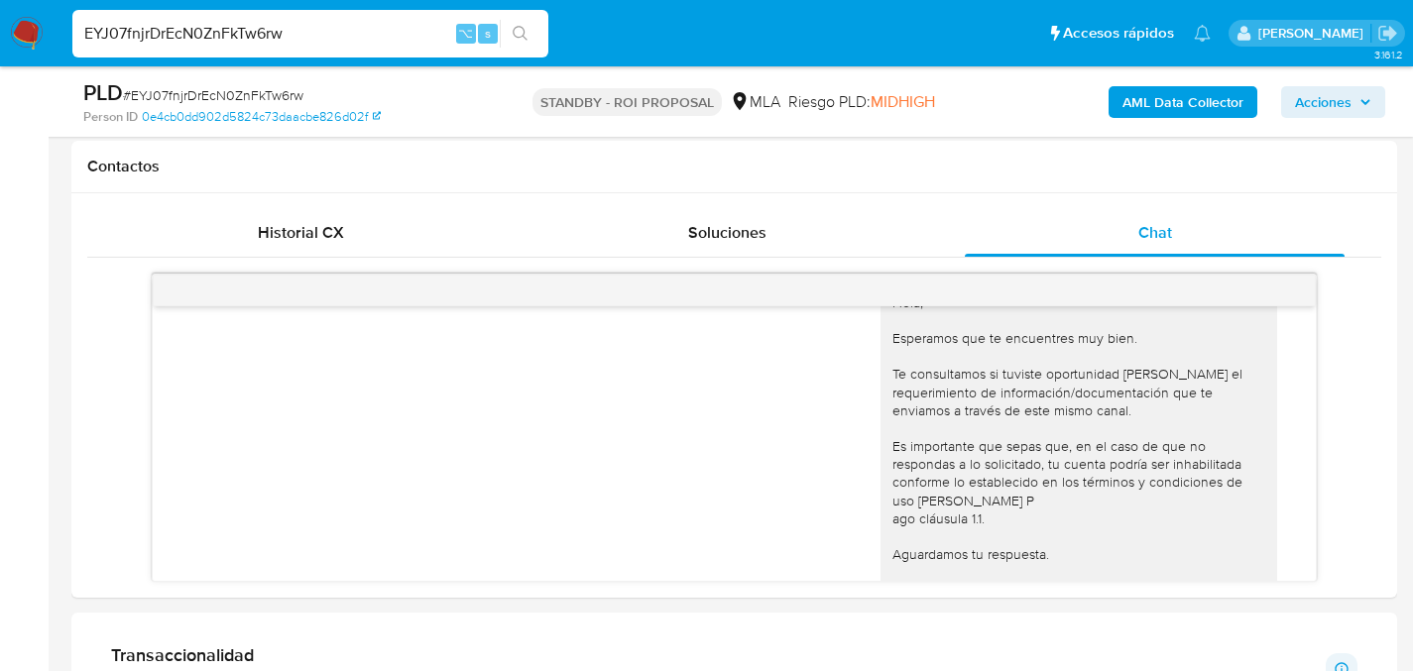
scroll to position [0, 0]
